Goal: Task Accomplishment & Management: Use online tool/utility

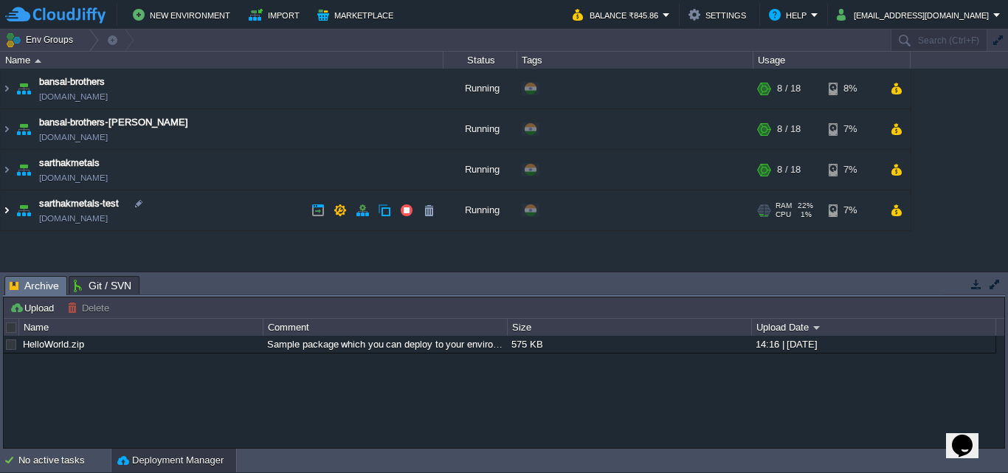
click at [5, 210] on img at bounding box center [7, 210] width 12 height 40
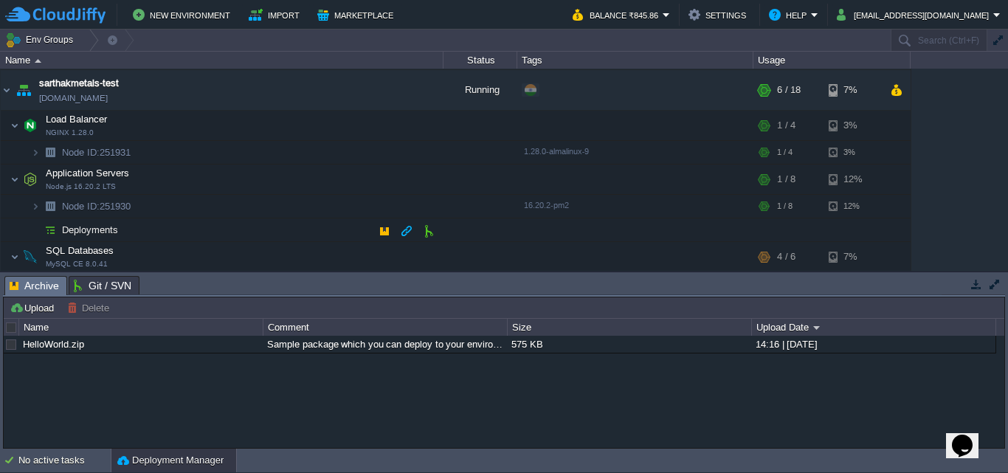
scroll to position [119, 0]
click at [375, 181] on button "button" at bounding box center [376, 179] width 13 height 13
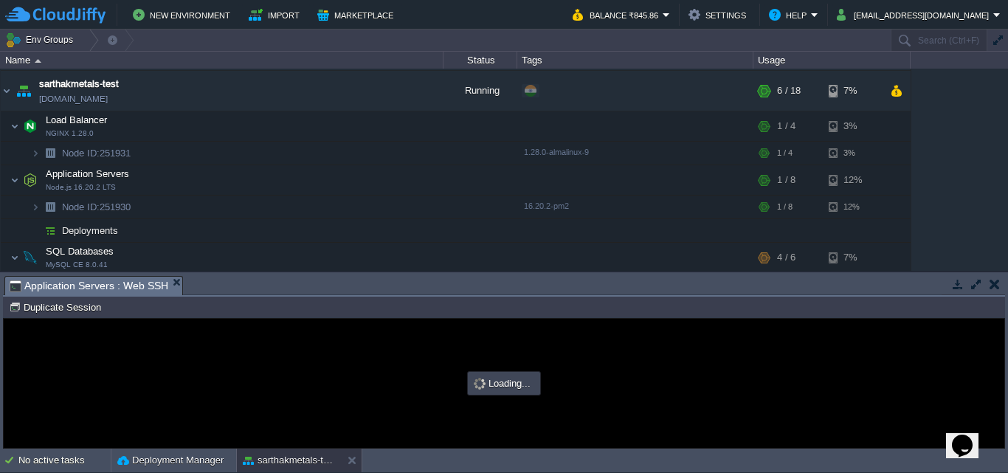
scroll to position [0, 0]
type input "#000000"
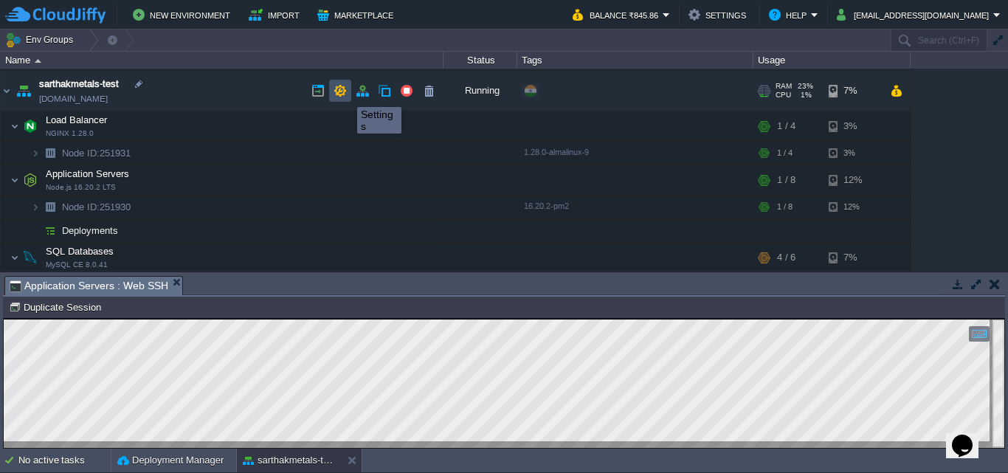
click at [337, 92] on button "button" at bounding box center [339, 90] width 13 height 13
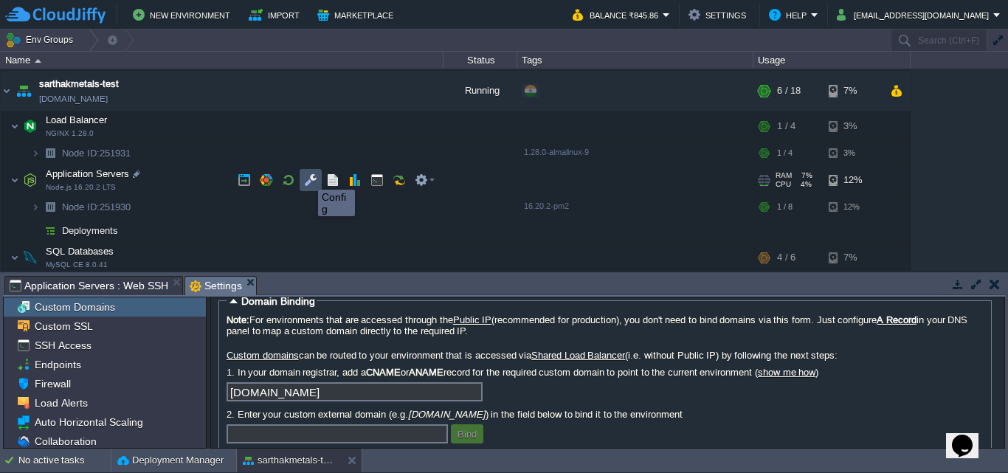
click at [313, 177] on button "button" at bounding box center [310, 179] width 13 height 13
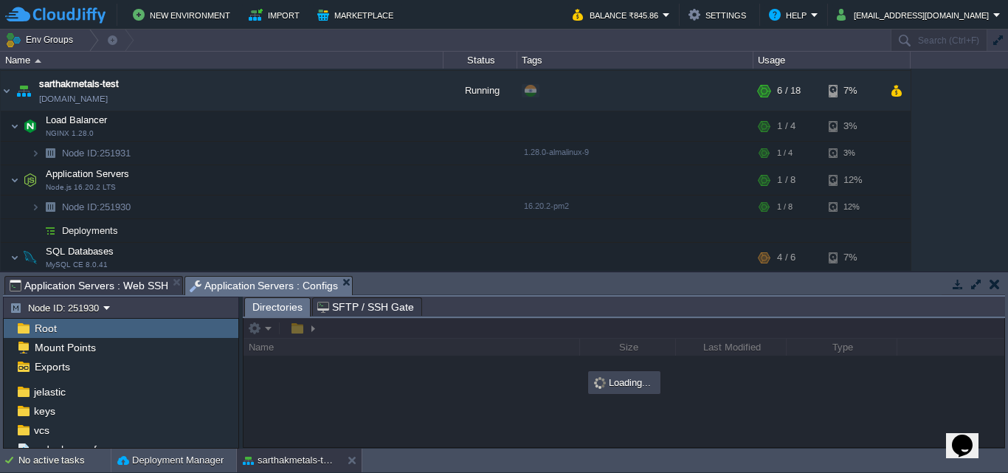
scroll to position [79, 0]
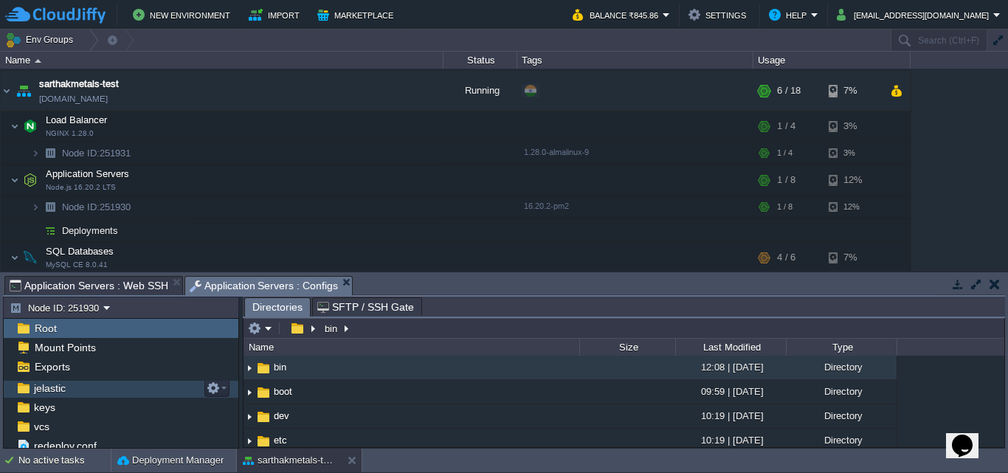
click at [130, 388] on div "jelastic" at bounding box center [121, 387] width 235 height 19
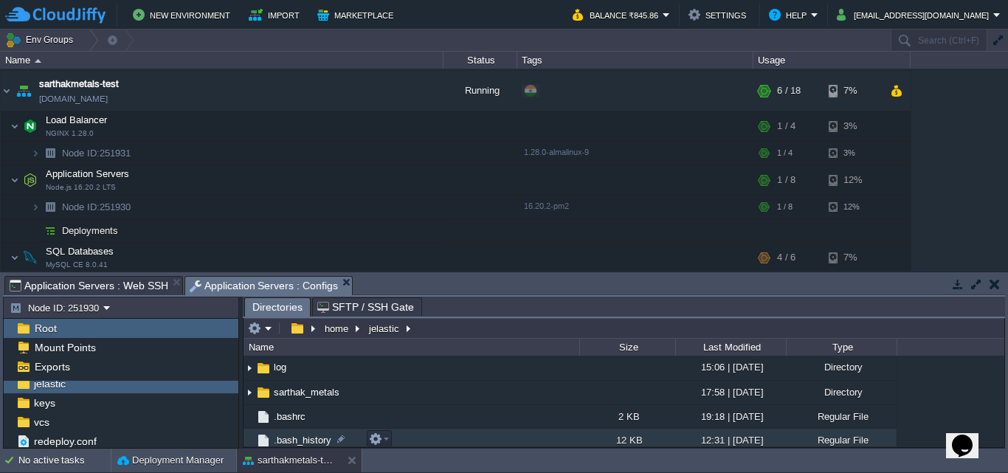
scroll to position [195, 0]
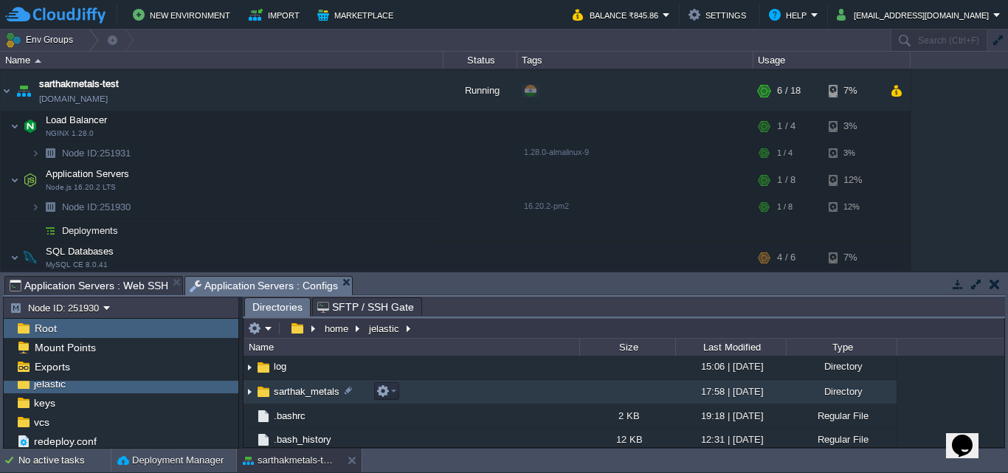
click at [250, 394] on img at bounding box center [249, 392] width 12 height 23
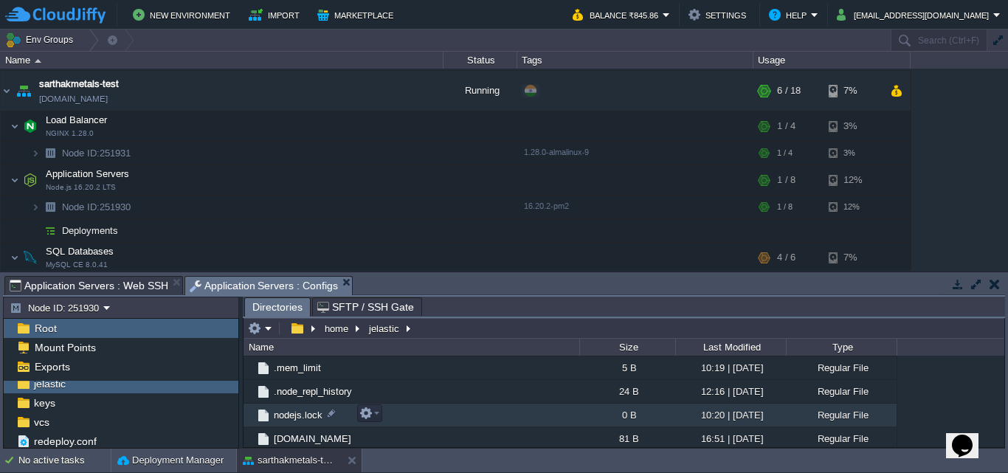
scroll to position [412, 0]
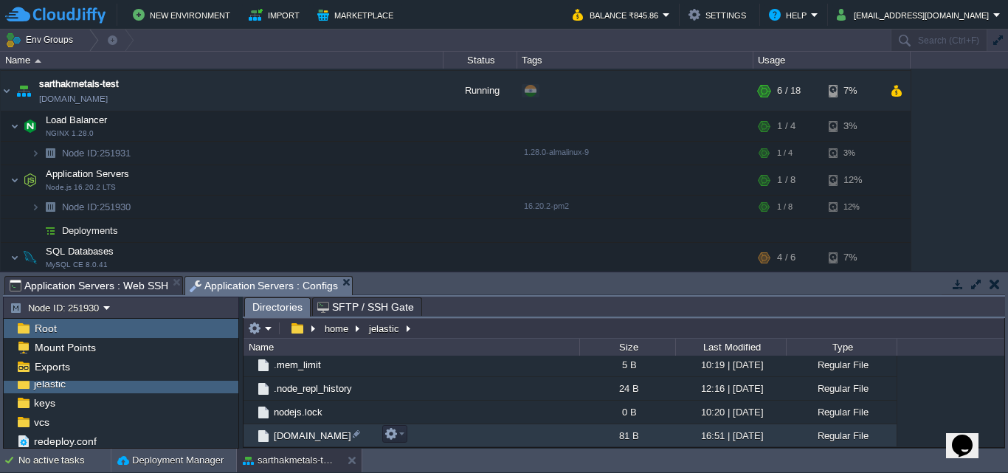
click at [313, 438] on span "pm2-resurrect.sh" at bounding box center [312, 435] width 82 height 13
click at [434, 437] on td "pm2-resurrect.sh" at bounding box center [411, 436] width 336 height 24
click at [322, 437] on span "pm2-resurrect.sh" at bounding box center [312, 435] width 82 height 13
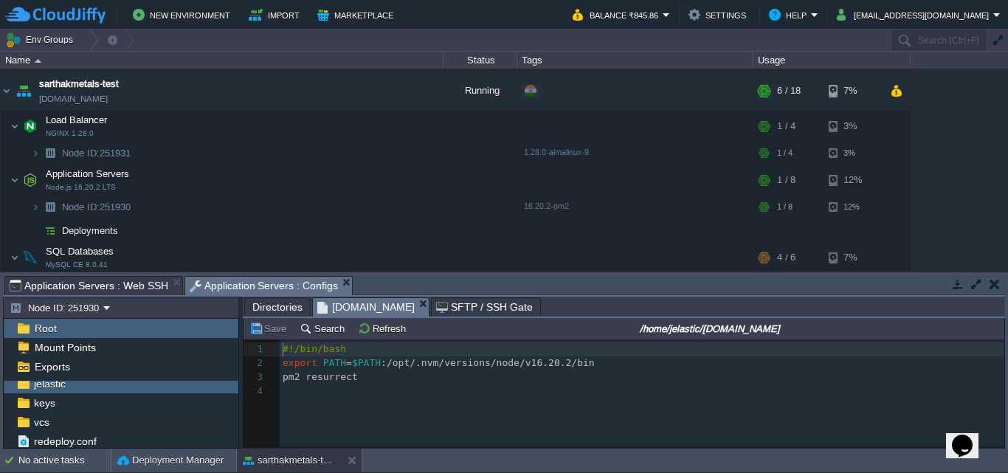
scroll to position [5, 0]
click at [168, 454] on button "Deployment Manager" at bounding box center [170, 460] width 106 height 15
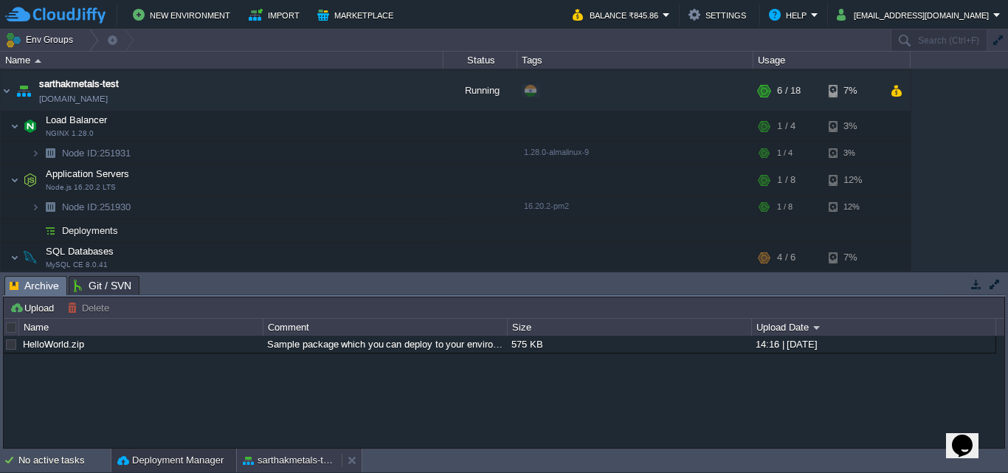
click at [275, 461] on button "sarthakmetals-test" at bounding box center [289, 460] width 93 height 15
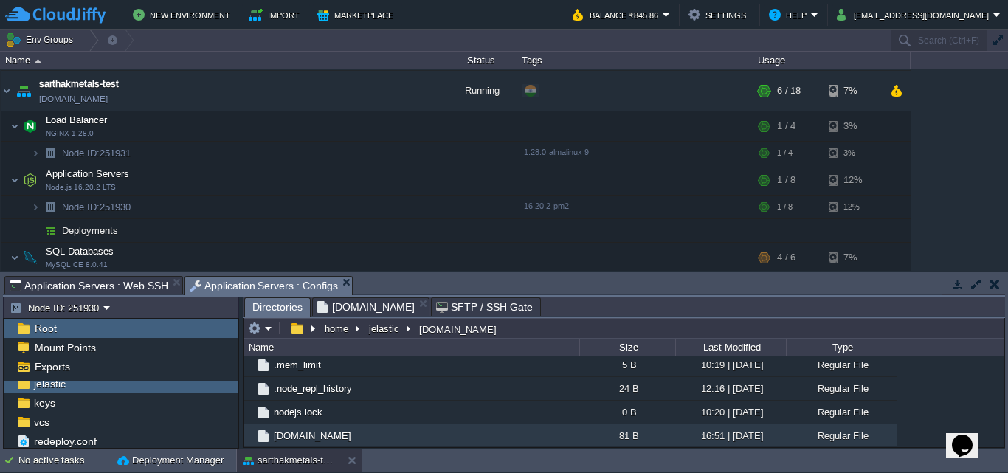
click at [280, 306] on span "Directories" at bounding box center [277, 307] width 50 height 18
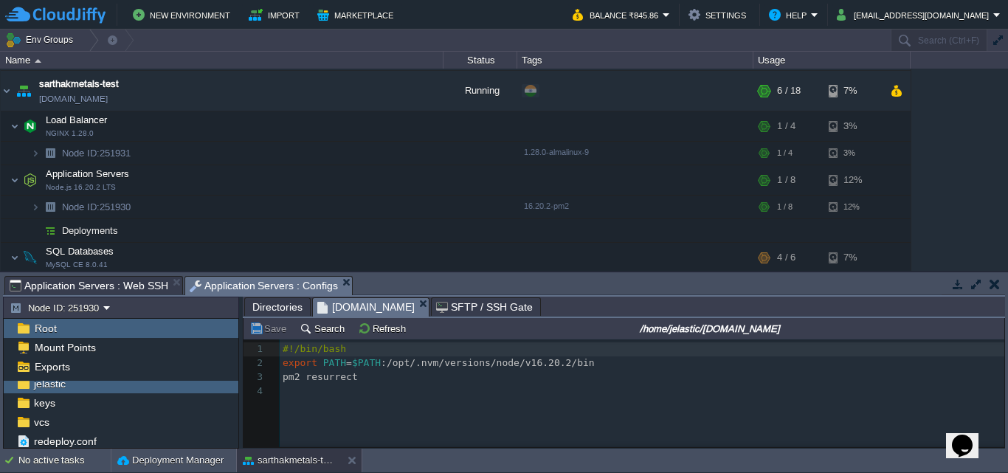
click at [344, 310] on span "pm2-resurrect.sh" at bounding box center [365, 307] width 97 height 18
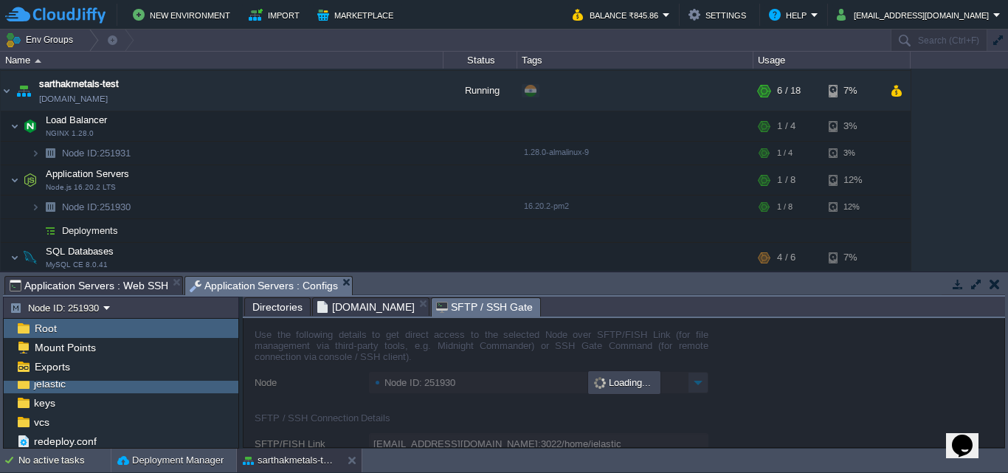
click at [476, 307] on span "SFTP / SSH Gate" at bounding box center [484, 307] width 97 height 18
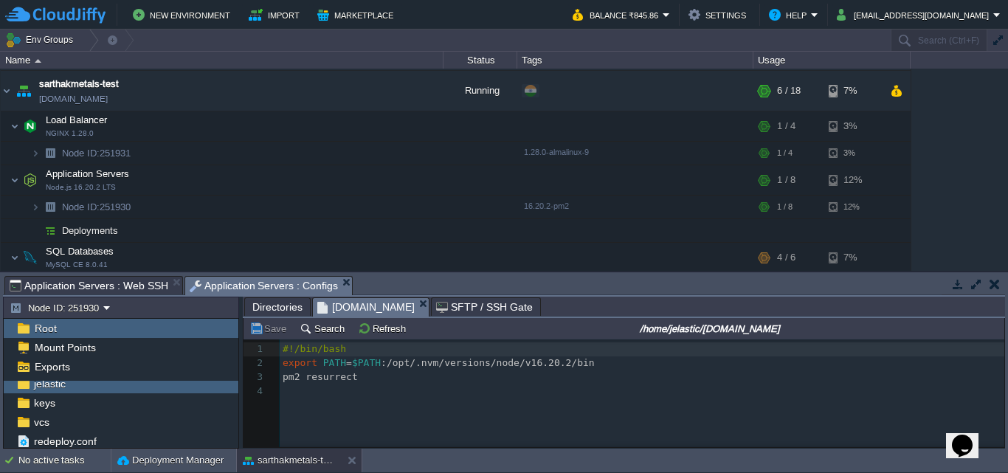
click at [376, 307] on span "pm2-resurrect.sh" at bounding box center [365, 307] width 97 height 18
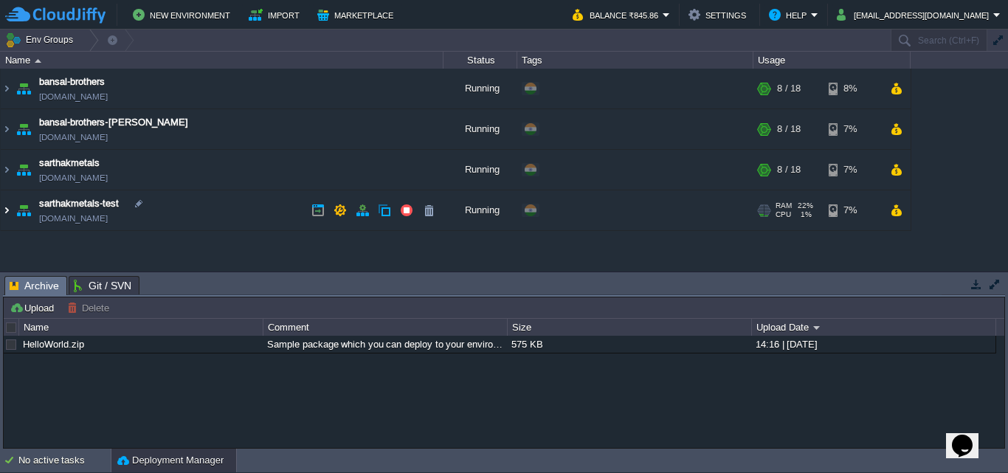
click at [7, 210] on img at bounding box center [7, 210] width 12 height 40
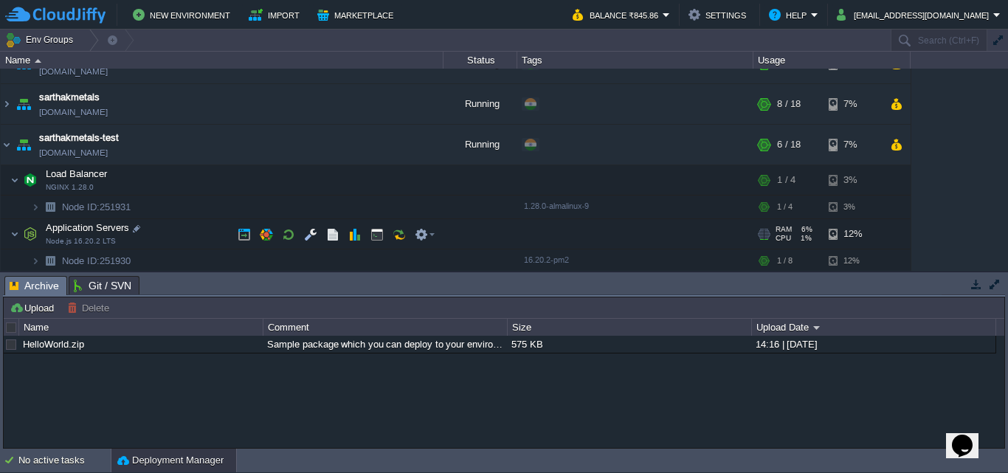
scroll to position [66, 0]
click at [313, 235] on button "button" at bounding box center [310, 233] width 13 height 13
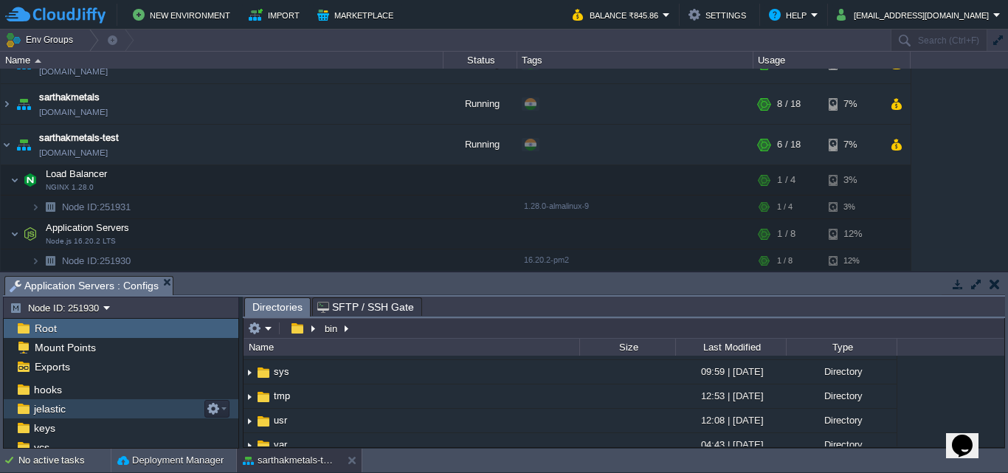
scroll to position [59, 0]
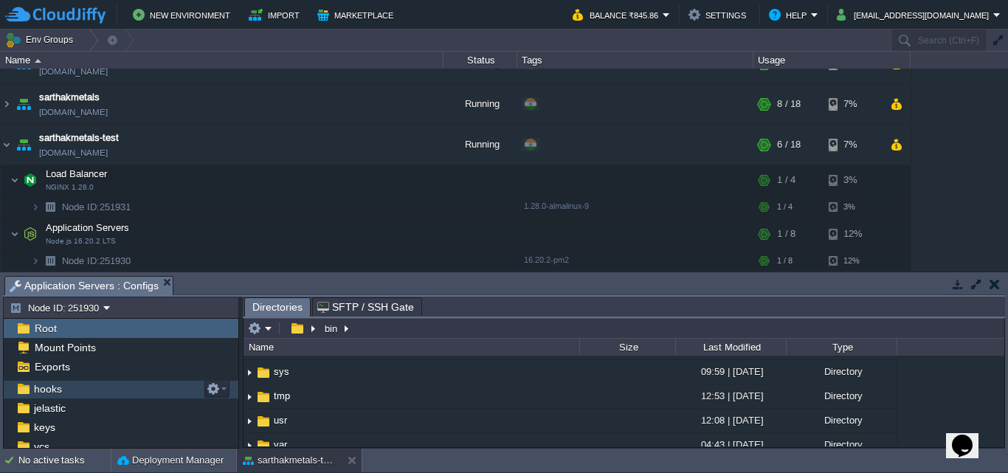
click at [59, 389] on span "hooks" at bounding box center [47, 388] width 33 height 13
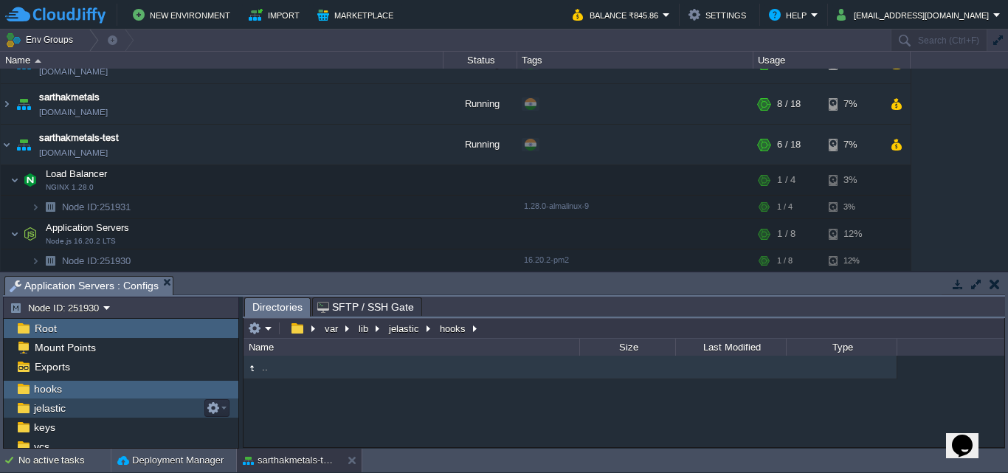
click at [114, 406] on div "jelastic" at bounding box center [121, 407] width 235 height 19
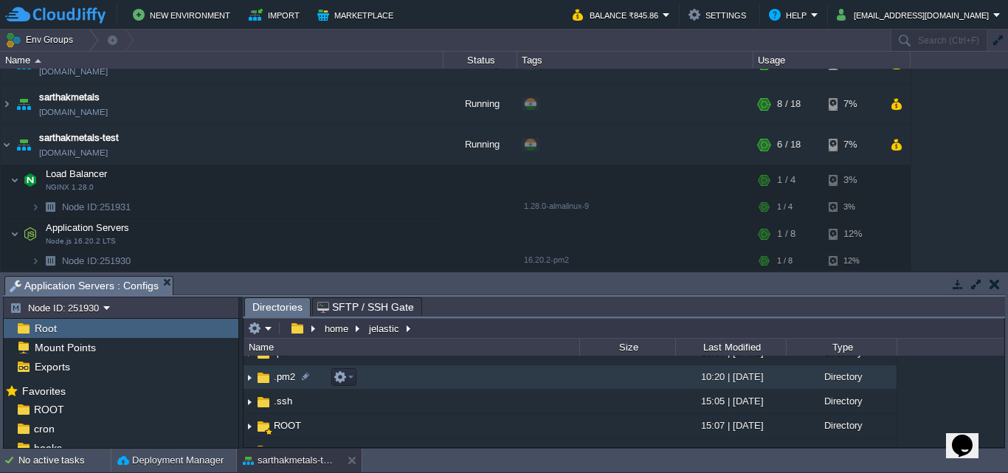
scroll to position [88, 0]
